Goal: Task Accomplishment & Management: Manage account settings

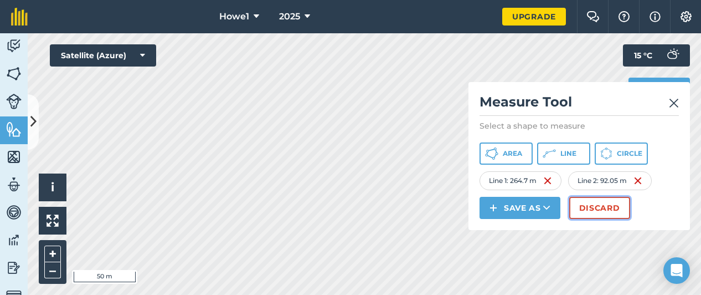
click at [594, 203] on button "Discard" at bounding box center [599, 208] width 61 height 22
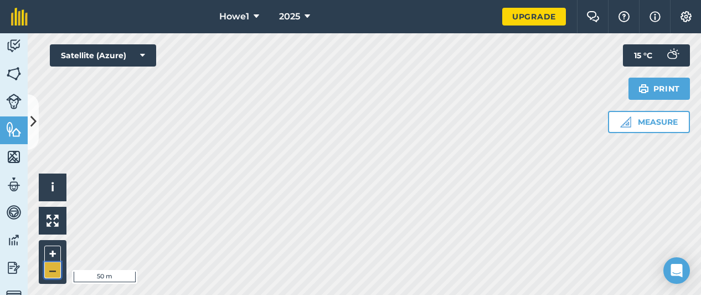
click at [53, 274] on button "–" at bounding box center [52, 270] width 17 height 16
click at [56, 254] on button "+" at bounding box center [52, 253] width 17 height 17
click at [33, 131] on button at bounding box center [33, 121] width 11 height 55
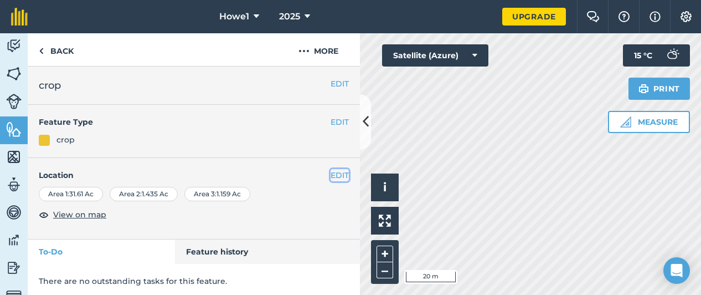
click at [336, 175] on button "EDIT" at bounding box center [340, 175] width 18 height 12
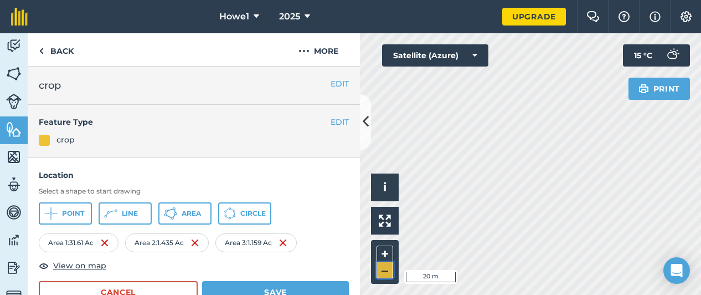
click at [383, 274] on button "–" at bounding box center [384, 270] width 17 height 16
click at [109, 245] on img at bounding box center [108, 242] width 9 height 13
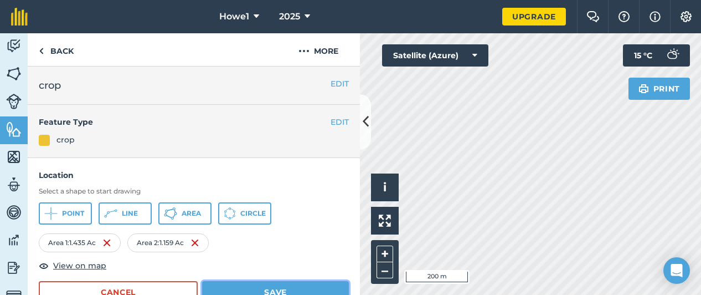
click at [270, 284] on button "Save" at bounding box center [275, 292] width 147 height 22
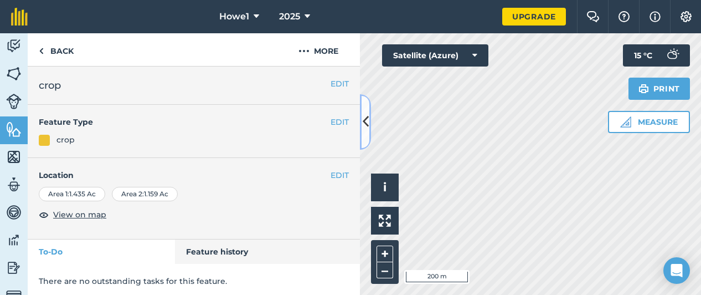
click at [368, 131] on button at bounding box center [365, 121] width 11 height 55
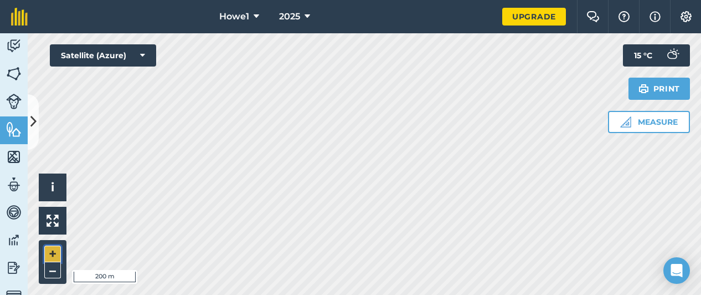
click at [56, 252] on button "+" at bounding box center [52, 253] width 17 height 17
click at [33, 129] on icon at bounding box center [33, 121] width 6 height 19
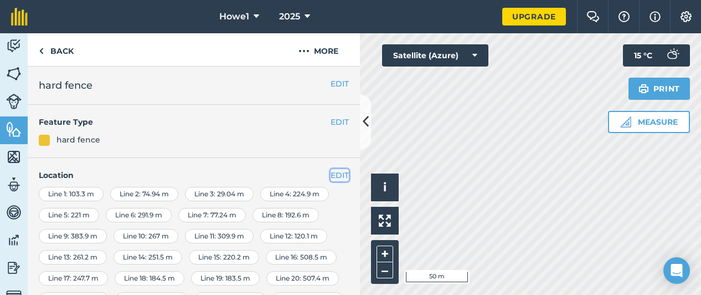
click at [334, 173] on button "EDIT" at bounding box center [340, 175] width 18 height 12
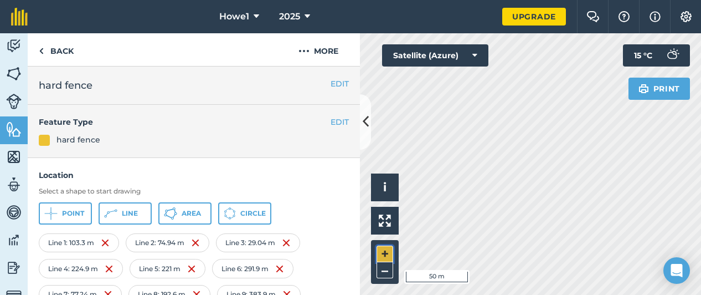
click at [384, 250] on button "+" at bounding box center [384, 253] width 17 height 17
click at [390, 270] on button "–" at bounding box center [384, 270] width 17 height 16
click at [384, 255] on button "+" at bounding box center [384, 253] width 17 height 17
click at [389, 251] on button "+" at bounding box center [384, 253] width 17 height 17
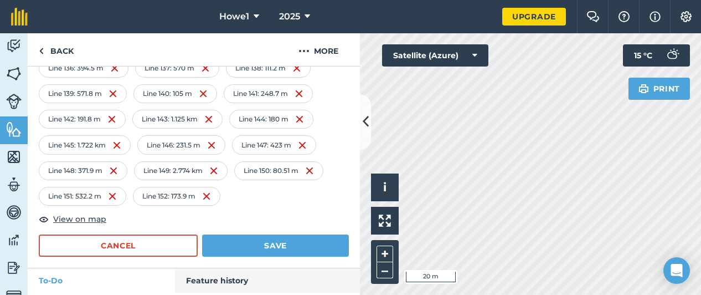
scroll to position [1341, 0]
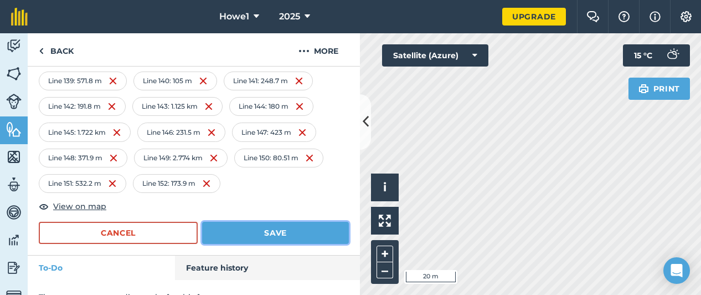
click at [260, 221] on button "Save" at bounding box center [275, 232] width 147 height 22
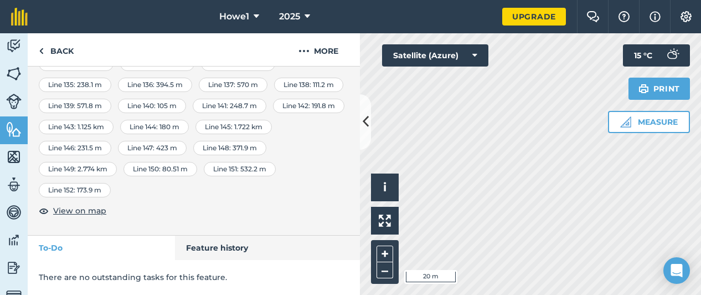
scroll to position [953, 0]
click at [367, 133] on button at bounding box center [365, 121] width 11 height 55
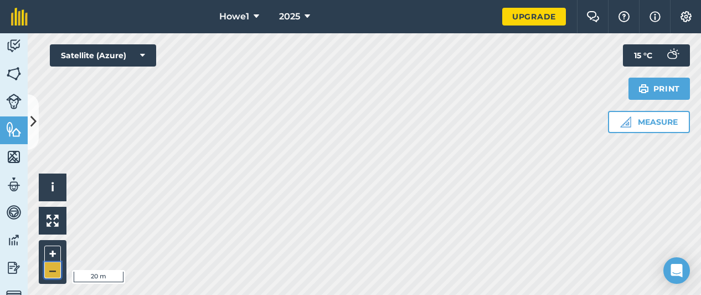
click at [52, 275] on button "–" at bounding box center [52, 270] width 17 height 16
click at [30, 120] on icon at bounding box center [33, 121] width 6 height 19
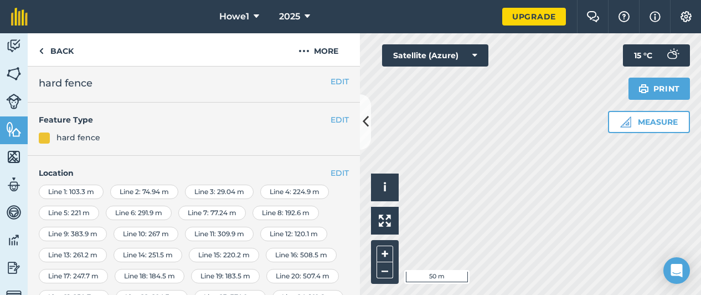
scroll to position [0, 0]
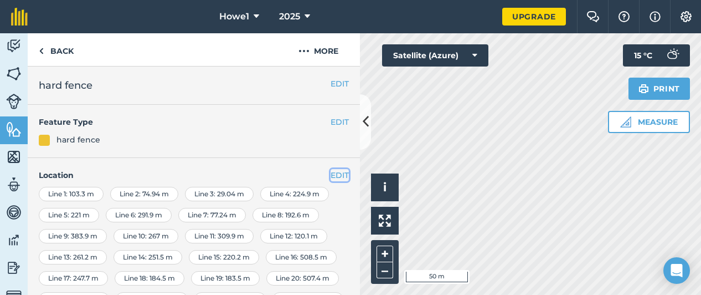
click at [332, 176] on button "EDIT" at bounding box center [340, 175] width 18 height 12
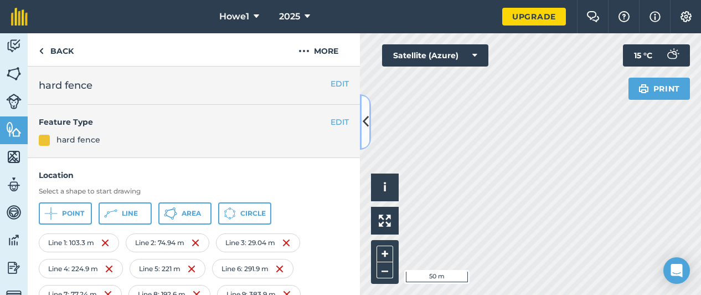
click at [367, 136] on button at bounding box center [365, 121] width 11 height 55
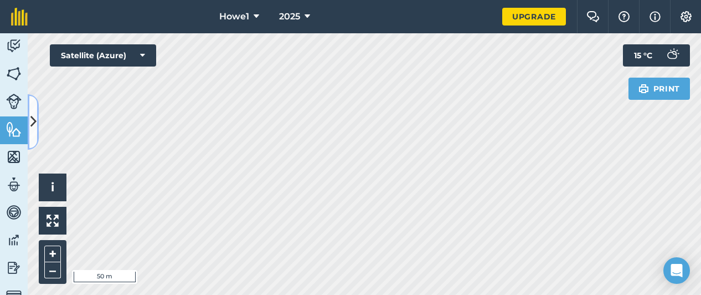
click at [33, 127] on icon at bounding box center [33, 121] width 6 height 19
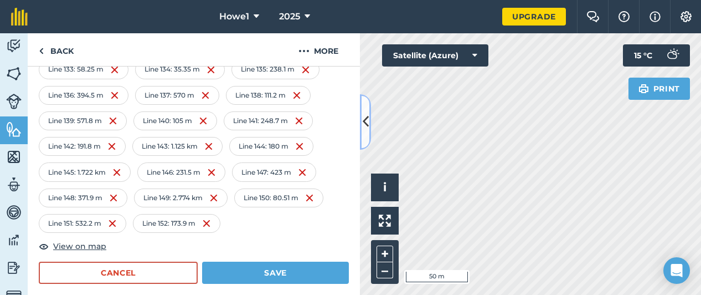
scroll to position [1302, 0]
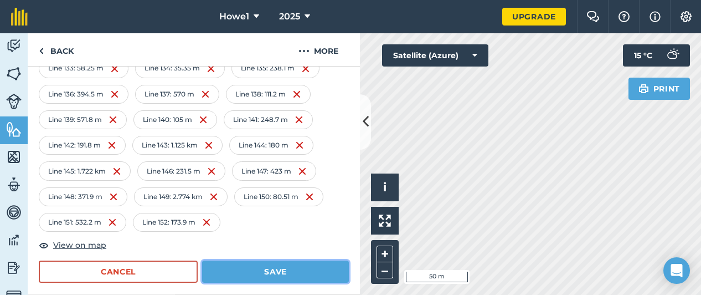
click at [265, 260] on button "Save" at bounding box center [275, 271] width 147 height 22
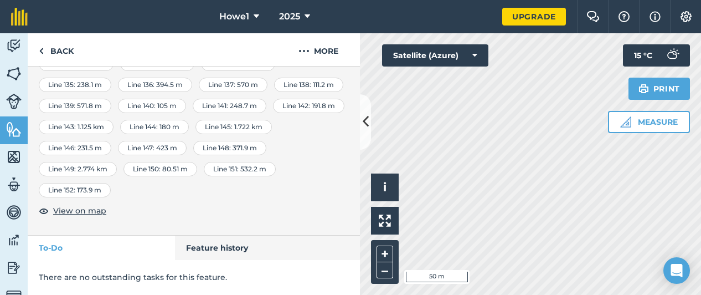
scroll to position [953, 0]
click at [365, 124] on icon at bounding box center [366, 121] width 6 height 19
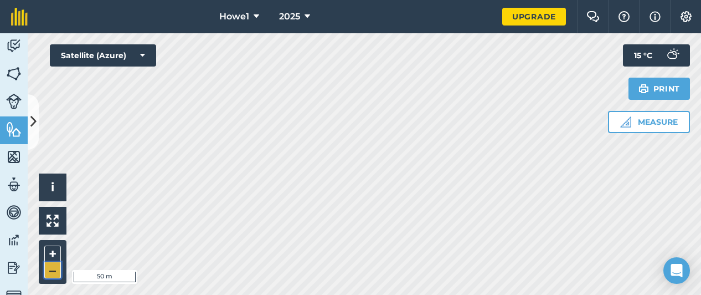
click at [56, 270] on button "–" at bounding box center [52, 270] width 17 height 16
click at [37, 137] on button at bounding box center [33, 121] width 11 height 55
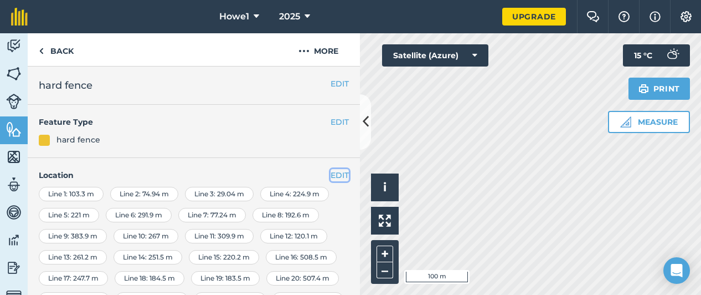
click at [337, 173] on button "EDIT" at bounding box center [340, 175] width 18 height 12
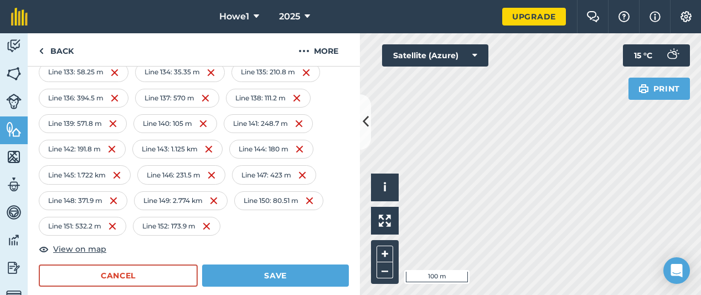
scroll to position [1341, 0]
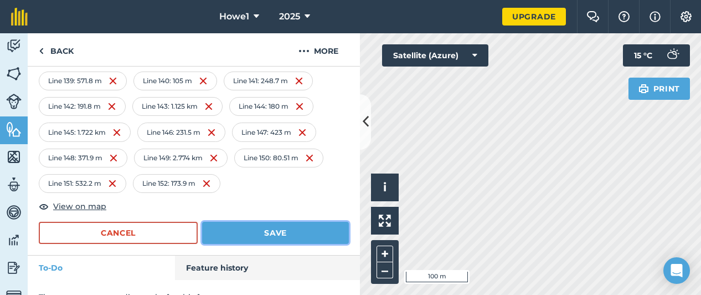
click at [249, 221] on button "Save" at bounding box center [275, 232] width 147 height 22
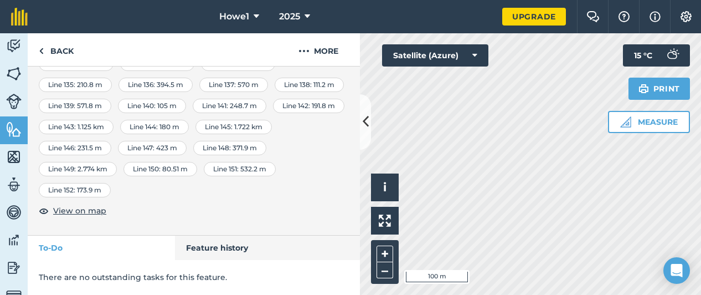
scroll to position [953, 0]
click at [365, 128] on icon at bounding box center [366, 121] width 6 height 19
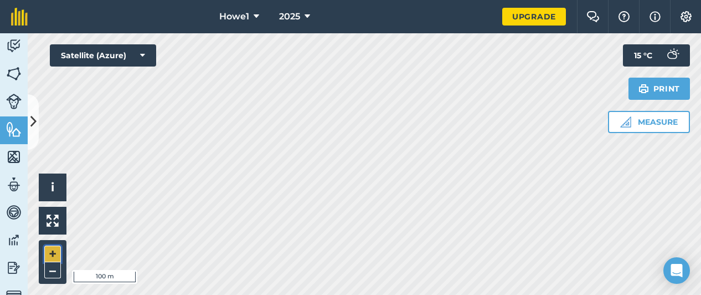
click at [53, 253] on button "+" at bounding box center [52, 253] width 17 height 17
click at [52, 253] on button "+" at bounding box center [52, 253] width 17 height 17
click at [54, 273] on button "–" at bounding box center [52, 270] width 17 height 16
click at [55, 249] on button "+" at bounding box center [52, 253] width 17 height 17
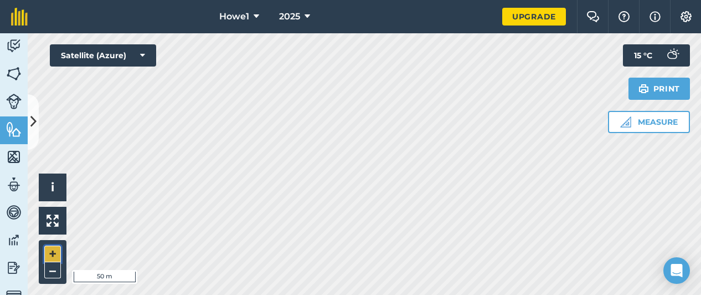
click at [55, 249] on button "+" at bounding box center [52, 253] width 17 height 17
click at [55, 265] on button "–" at bounding box center [52, 270] width 17 height 16
click at [55, 264] on button "–" at bounding box center [52, 270] width 17 height 16
click at [50, 273] on button "–" at bounding box center [52, 270] width 17 height 16
click at [652, 123] on button "Measure" at bounding box center [649, 122] width 82 height 22
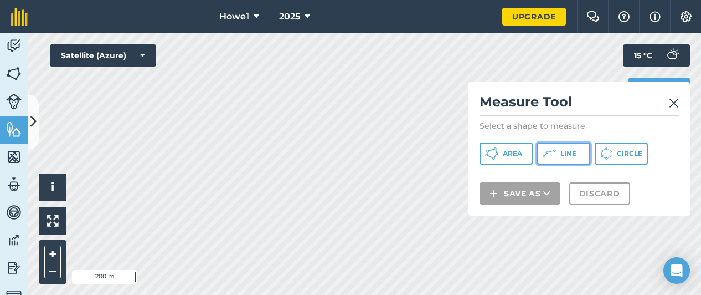
click at [498, 153] on icon at bounding box center [491, 153] width 13 height 13
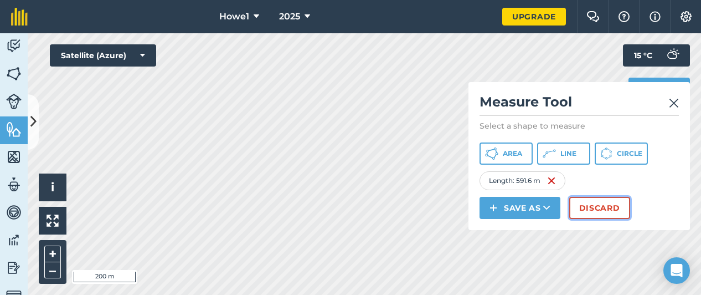
click at [592, 207] on button "Discard" at bounding box center [599, 208] width 61 height 22
